Goal: Transaction & Acquisition: Subscribe to service/newsletter

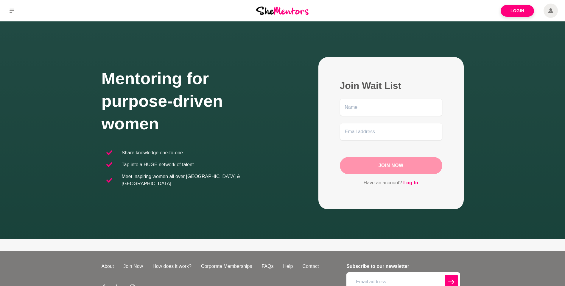
scroll to position [30, 0]
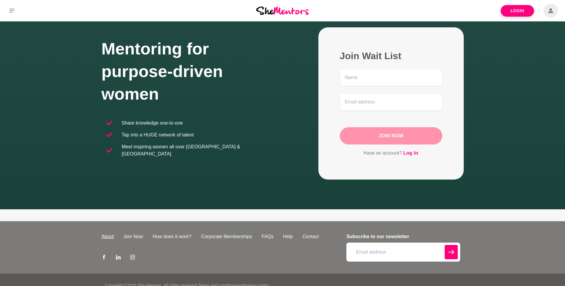
click at [109, 237] on link "About" at bounding box center [108, 236] width 22 height 7
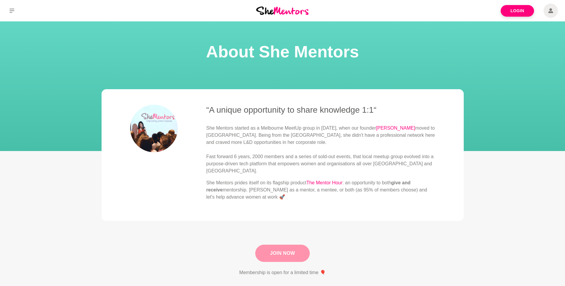
click at [284, 249] on link "Join Now" at bounding box center [282, 253] width 54 height 17
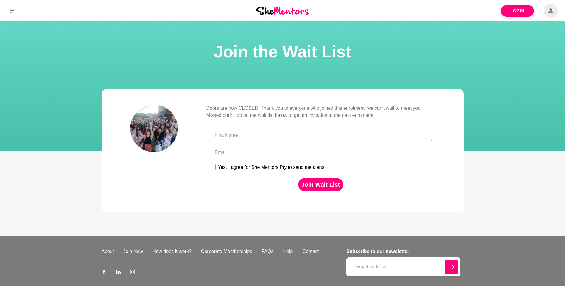
click at [239, 136] on input "First Name" at bounding box center [321, 135] width 222 height 11
type input "[PERSON_NAME]"
type input "[PERSON_NAME][EMAIL_ADDRESS][PERSON_NAME][DOMAIN_NAME]"
click at [215, 168] on rect at bounding box center [213, 168] width 6 height 6
click at [210, 164] on input "Yes, I agree for She Mentors Pty to send me alerts" at bounding box center [209, 164] width 0 height 0
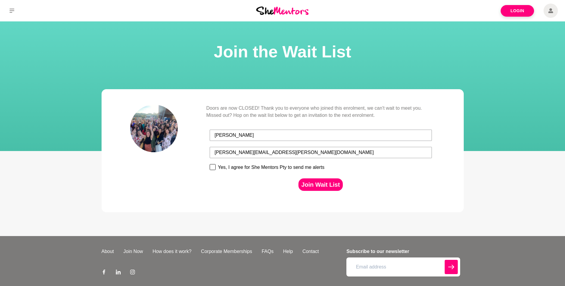
checkbox input "true"
click at [325, 184] on button "Join Wait List" at bounding box center [320, 185] width 44 height 13
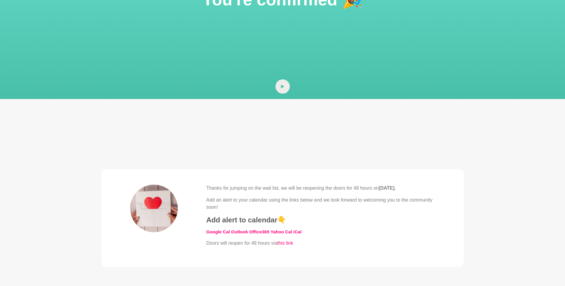
scroll to position [60, 0]
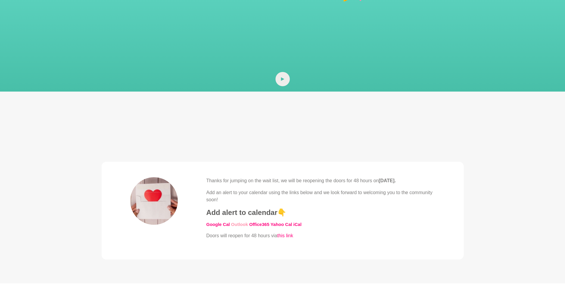
click at [236, 225] on link "Outlook" at bounding box center [239, 224] width 17 height 5
click at [236, 224] on link "Outlook" at bounding box center [239, 224] width 17 height 5
drag, startPoint x: 236, startPoint y: 224, endPoint x: 278, endPoint y: 225, distance: 41.4
click at [278, 225] on link "Yahoo Cal" at bounding box center [281, 224] width 22 height 5
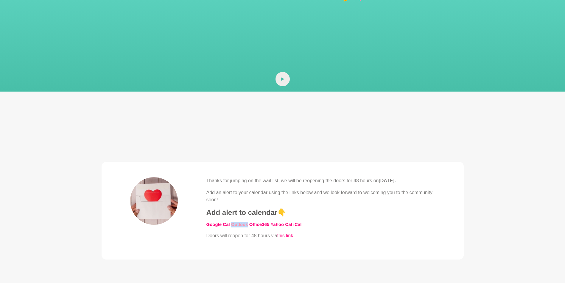
click at [235, 225] on link "Outlook" at bounding box center [239, 224] width 17 height 5
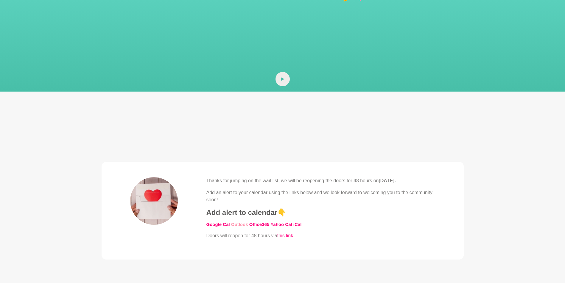
click at [238, 226] on link "Outlook" at bounding box center [239, 224] width 17 height 5
click at [286, 236] on link "this link" at bounding box center [285, 235] width 16 height 5
click at [263, 238] on p "Doors will reopen for 48 hours via this link" at bounding box center [320, 236] width 229 height 7
click at [287, 237] on link "this link" at bounding box center [285, 235] width 16 height 5
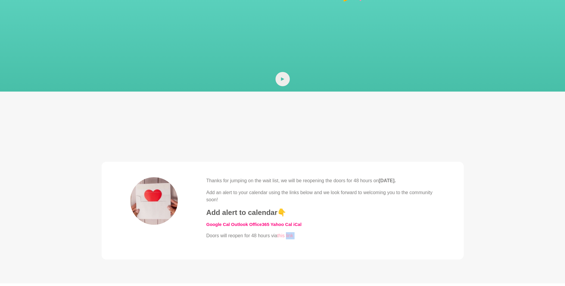
click at [287, 237] on link "this link" at bounding box center [285, 235] width 16 height 5
click at [287, 238] on link "this link" at bounding box center [285, 235] width 16 height 5
click at [280, 245] on blockquote "Thanks for jumping on the wait list, we will be reopening the doors for 48 hour…" at bounding box center [283, 211] width 362 height 98
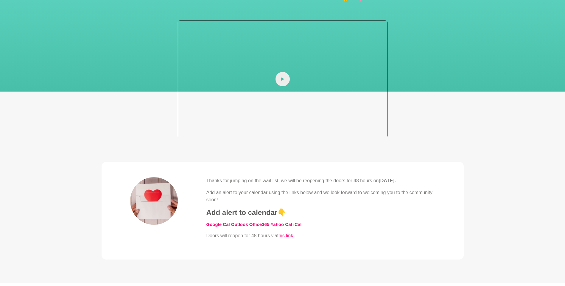
click at [281, 79] on icon at bounding box center [283, 79] width 4 height 14
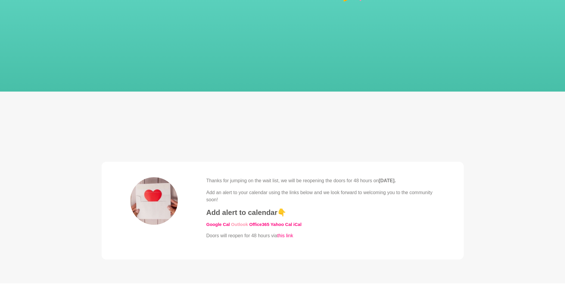
click at [241, 226] on link "Outlook" at bounding box center [239, 224] width 17 height 5
click at [227, 225] on link "​Google Cal" at bounding box center [218, 224] width 24 height 5
click at [240, 225] on link "Outlook" at bounding box center [239, 224] width 17 height 5
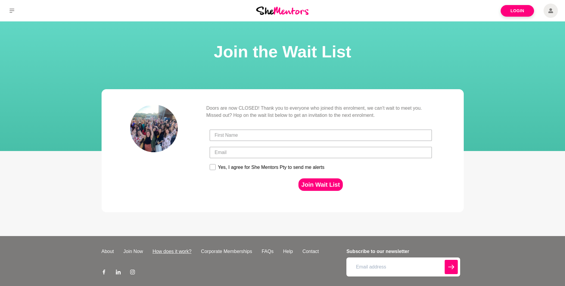
click at [172, 251] on link "How does it work?" at bounding box center [172, 251] width 49 height 7
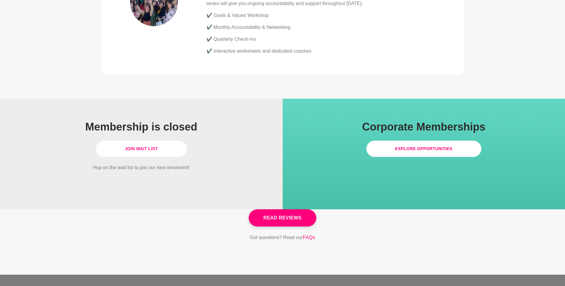
scroll to position [1688, 0]
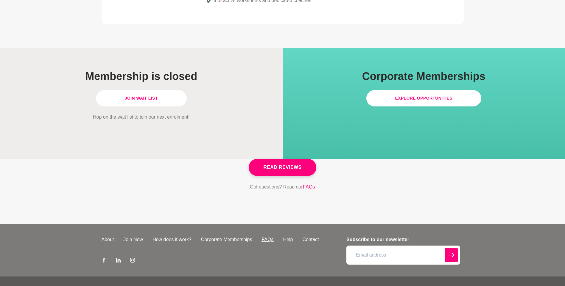
click at [266, 236] on link "FAQs" at bounding box center [267, 239] width 21 height 7
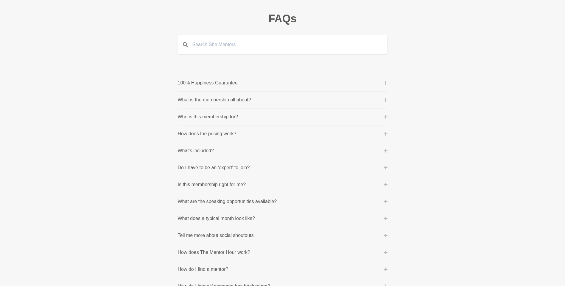
scroll to position [60, 0]
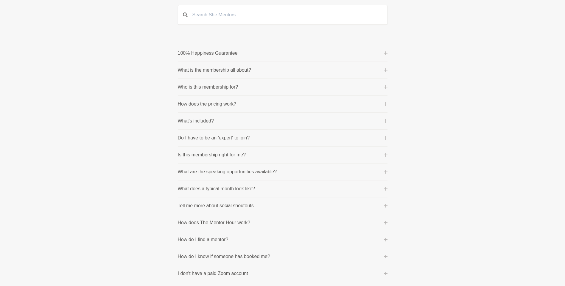
click at [204, 105] on p "How does the pricing work?" at bounding box center [207, 104] width 59 height 7
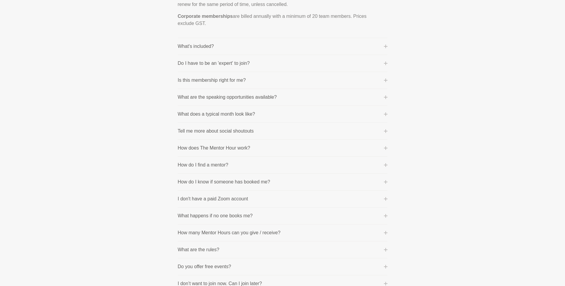
scroll to position [238, 0]
click at [224, 62] on p "Do I have to be an 'expert' to join?" at bounding box center [214, 63] width 72 height 7
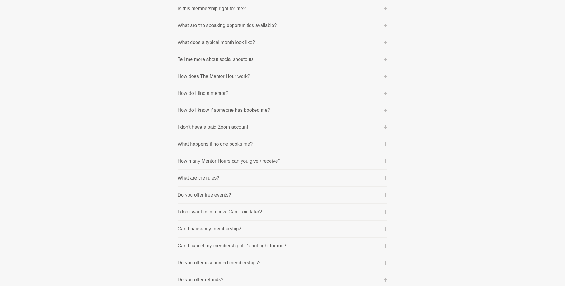
click at [221, 78] on p "How does The Mentor Hour work?" at bounding box center [214, 76] width 72 height 7
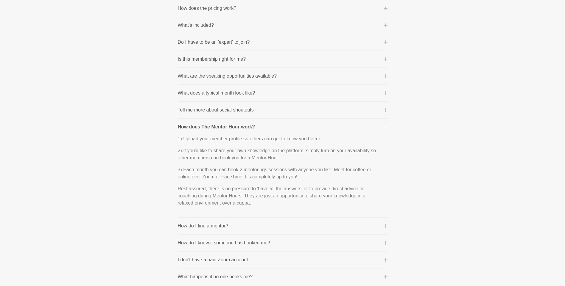
scroll to position [149, 0]
